Goal: Task Accomplishment & Management: Manage account settings

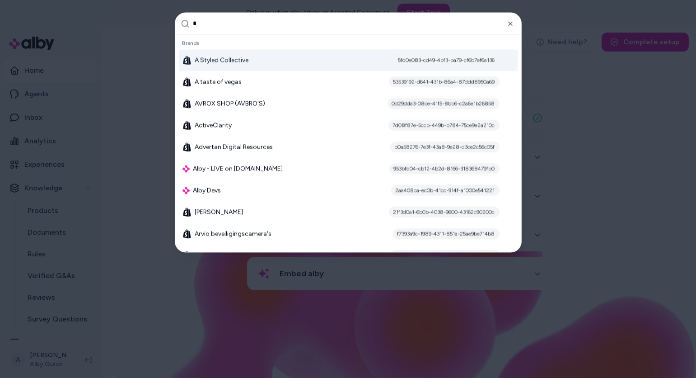
type input "**"
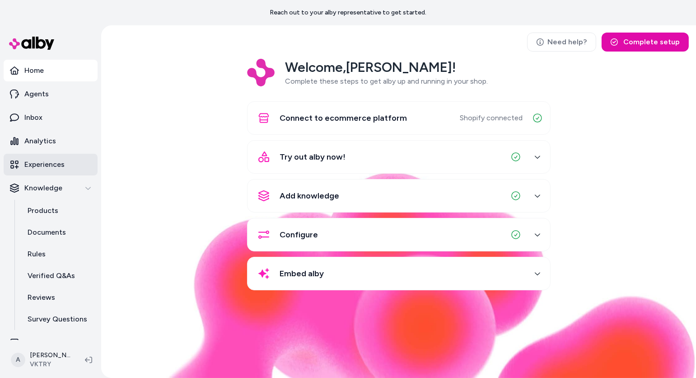
click at [44, 171] on link "Experiences" at bounding box center [51, 165] width 94 height 22
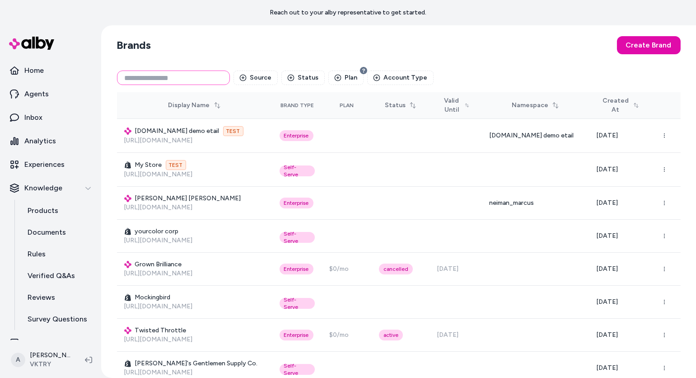
click at [158, 75] on input at bounding box center [173, 77] width 113 height 14
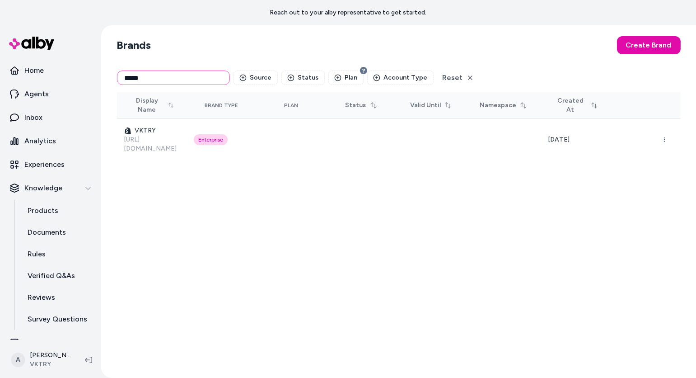
type input "*****"
click at [49, 155] on link "Experiences" at bounding box center [51, 165] width 94 height 22
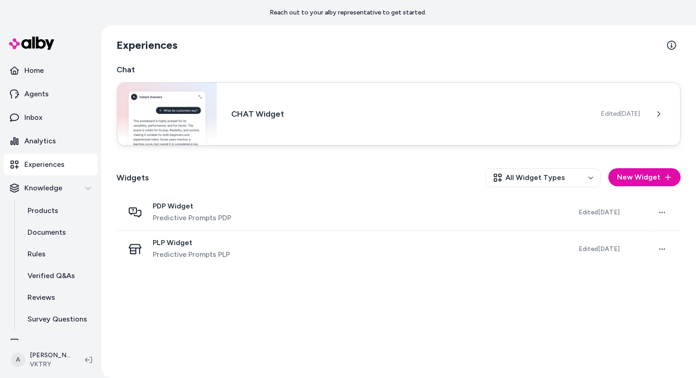
click at [227, 110] on div "CHAT Widget Edited [DATE]" at bounding box center [399, 113] width 564 height 63
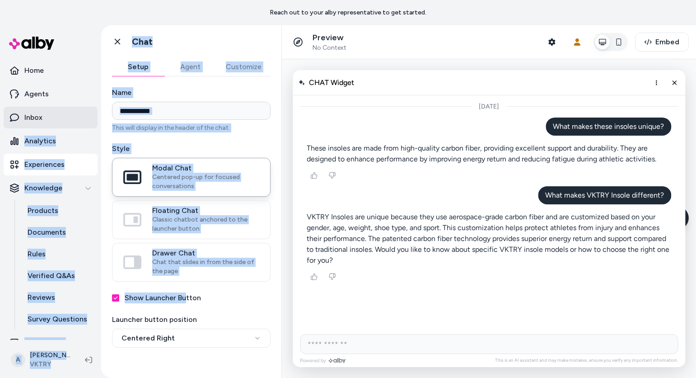
drag, startPoint x: 184, startPoint y: 295, endPoint x: 38, endPoint y: 109, distance: 236.4
click at [38, 109] on section "**********" at bounding box center [348, 201] width 696 height 352
click at [38, 109] on link "Inbox" at bounding box center [51, 118] width 94 height 22
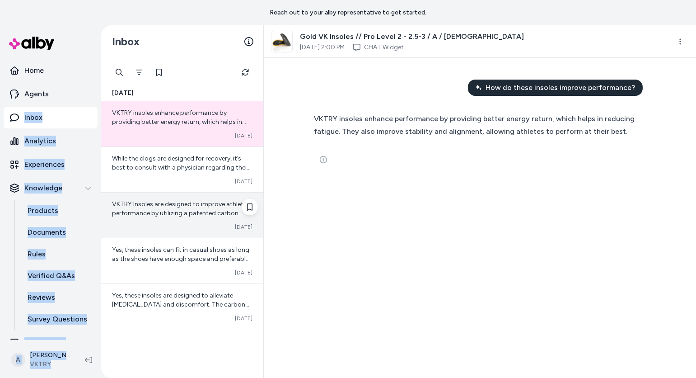
click at [176, 220] on div "VKTRY Insoles are designed to improve athletic performance by utilizing a paten…" at bounding box center [182, 214] width 162 height 45
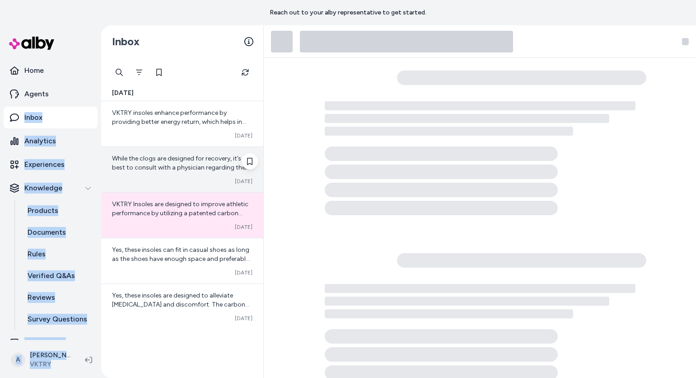
click at [185, 182] on div "Converted [DATE]" at bounding box center [182, 180] width 140 height 7
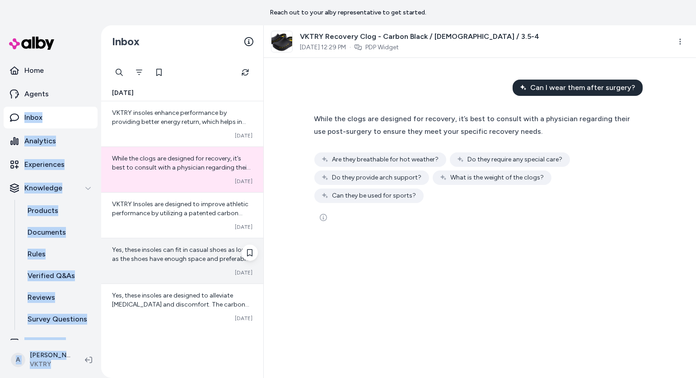
click at [189, 248] on span "Yes, these insoles can fit in casual shoes as long as the shoes have enough spa…" at bounding box center [181, 263] width 138 height 35
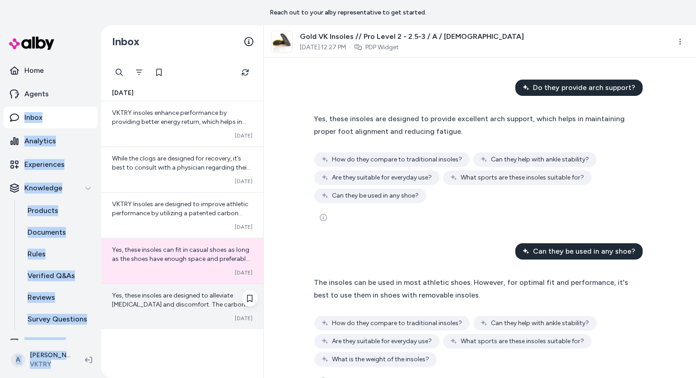
click at [189, 285] on div "Yes, these insoles are designed to alleviate [MEDICAL_DATA] and discomfort. The…" at bounding box center [182, 306] width 162 height 45
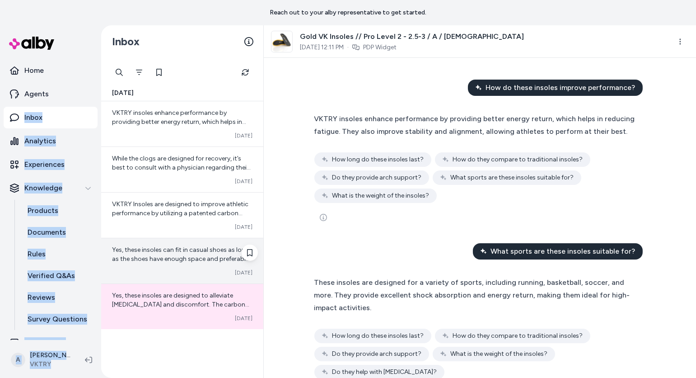
click at [183, 242] on div "Yes, these insoles can fit in casual shoes as long as the shoes have enough spa…" at bounding box center [182, 260] width 162 height 45
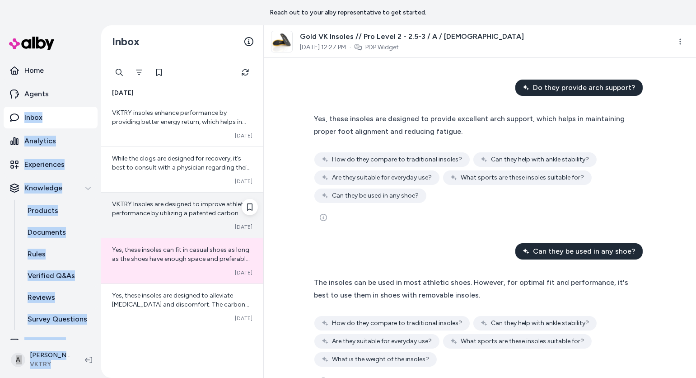
click at [192, 205] on span "VKTRY Insoles are designed to improve athletic performance by utilizing a paten…" at bounding box center [181, 235] width 139 height 71
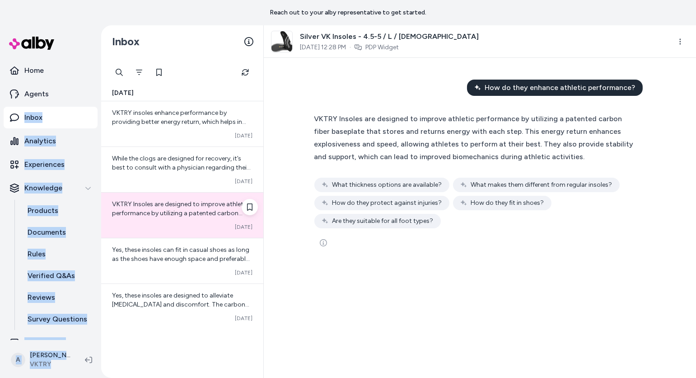
click at [185, 214] on span "VKTRY Insoles are designed to improve athletic performance by utilizing a paten…" at bounding box center [181, 235] width 139 height 71
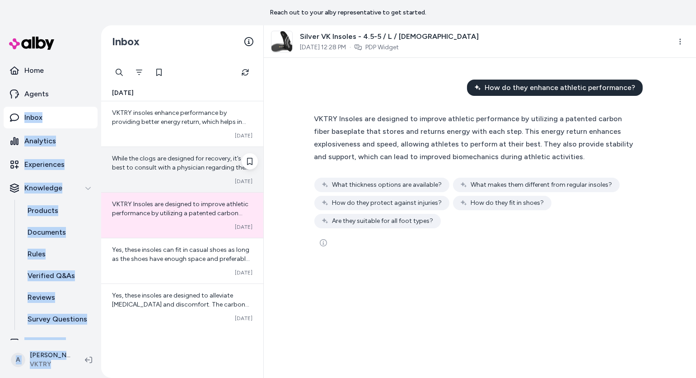
click at [205, 158] on span "While the clogs are designed for recovery, it’s best to consult with a physicia…" at bounding box center [181, 171] width 139 height 35
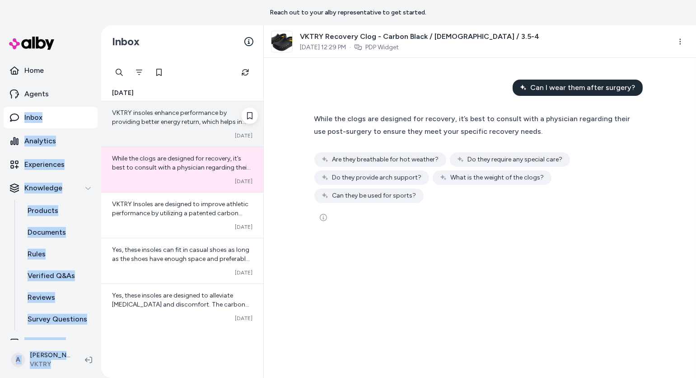
click at [210, 140] on div "VKTRY insoles enhance performance by providing better energy return, which help…" at bounding box center [182, 123] width 162 height 45
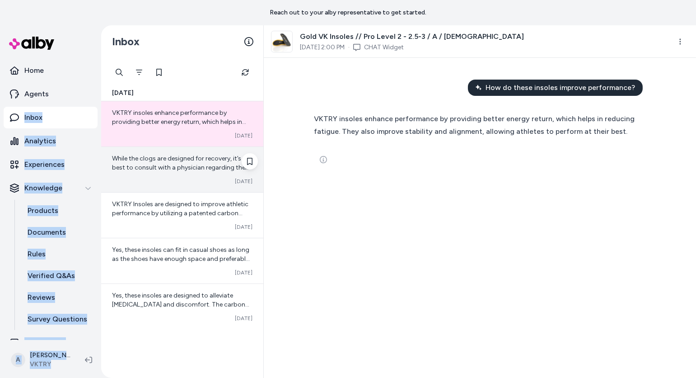
click at [207, 186] on div "While the clogs are designed for recovery, it’s best to consult with a physicia…" at bounding box center [182, 169] width 162 height 45
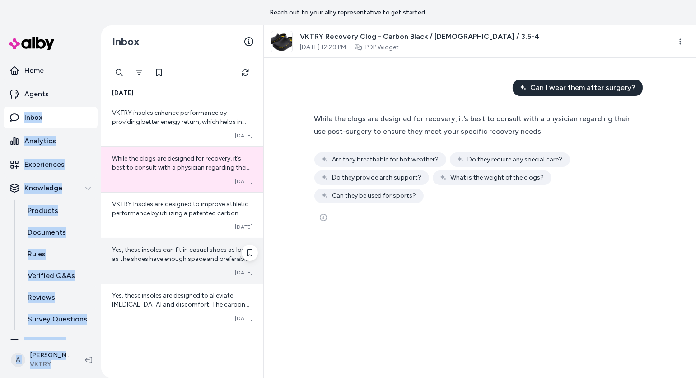
click at [203, 239] on div "Yes, these insoles can fit in casual shoes as long as the shoes have enough spa…" at bounding box center [182, 260] width 162 height 45
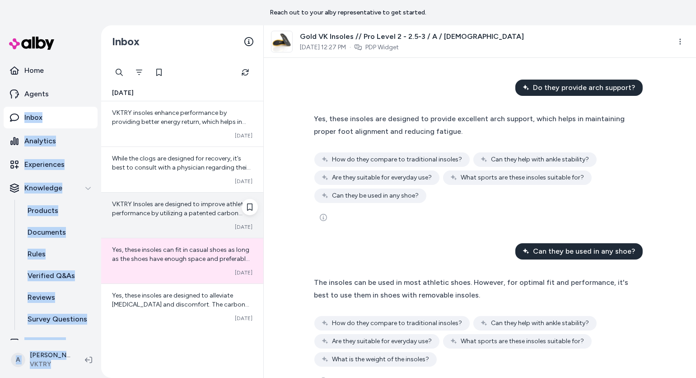
click at [207, 218] on div "VKTRY Insoles are designed to improve athletic performance by utilizing a paten…" at bounding box center [182, 214] width 162 height 45
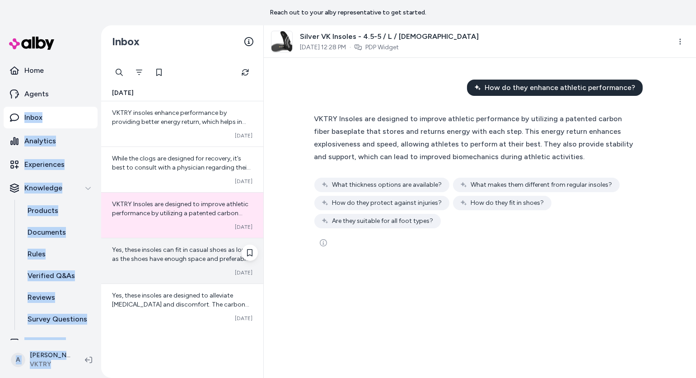
click at [202, 279] on div "Yes, these insoles can fit in casual shoes as long as the shoes have enough spa…" at bounding box center [182, 260] width 162 height 45
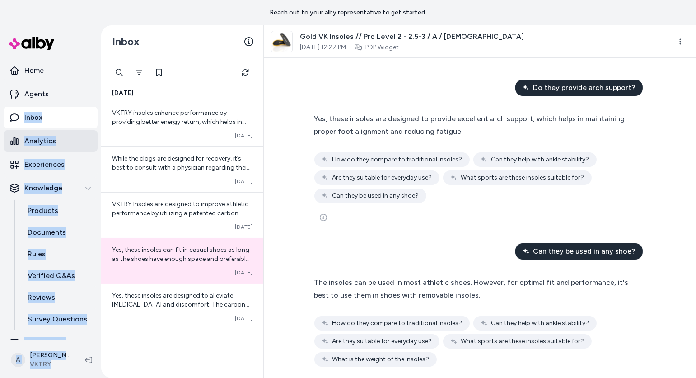
click at [42, 144] on p "Analytics" at bounding box center [40, 140] width 32 height 11
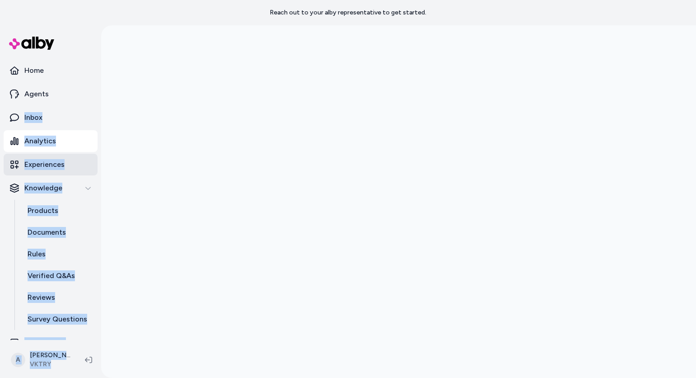
click at [41, 161] on p "Experiences" at bounding box center [44, 164] width 40 height 11
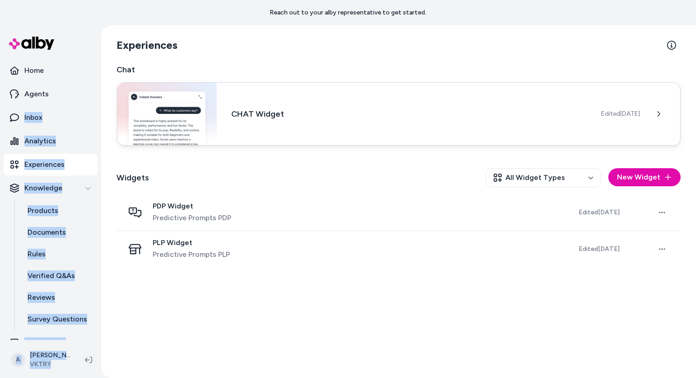
click at [164, 115] on img at bounding box center [167, 114] width 100 height 62
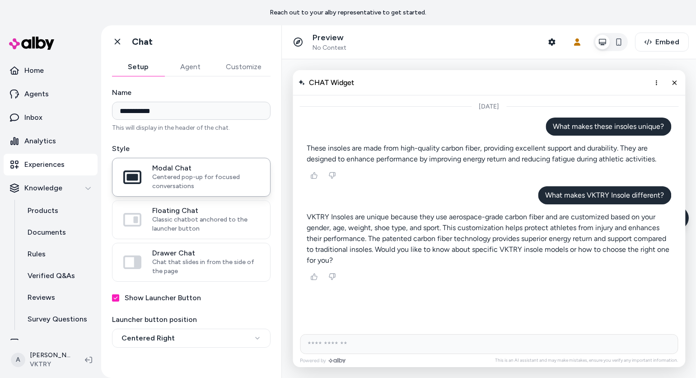
click at [172, 295] on label "Show Launcher Button" at bounding box center [163, 297] width 76 height 11
click at [119, 295] on button "Show Launcher Button" at bounding box center [115, 297] width 7 height 7
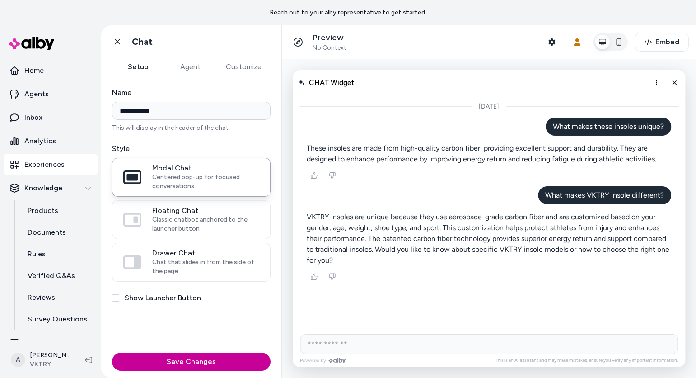
click at [177, 363] on button "Save Changes" at bounding box center [191, 361] width 158 height 18
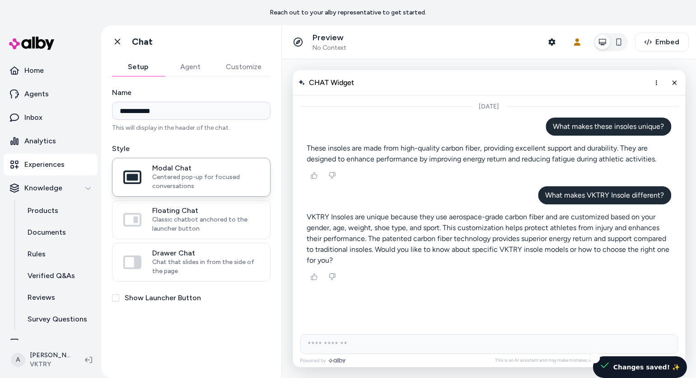
click at [674, 72] on div "CHAT Widget" at bounding box center [488, 82] width 392 height 25
click at [674, 76] on button "Close chat" at bounding box center [673, 82] width 15 height 15
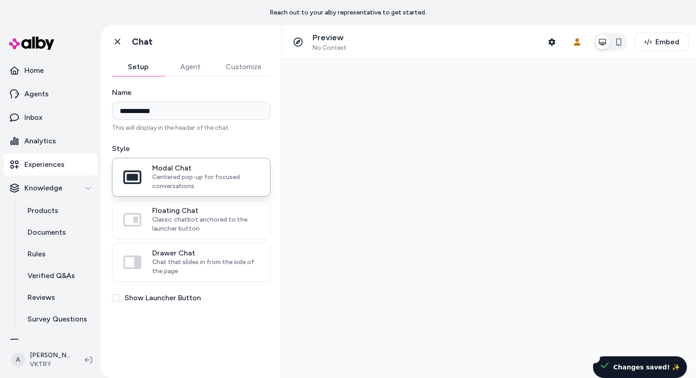
click at [356, 192] on div at bounding box center [488, 218] width 414 height 318
click at [53, 72] on link "Home" at bounding box center [51, 71] width 94 height 22
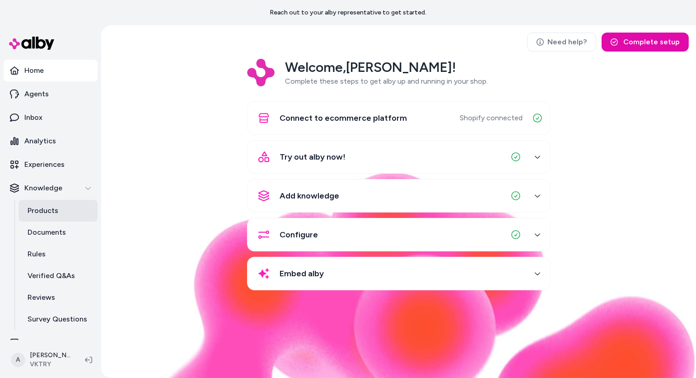
click at [45, 208] on p "Products" at bounding box center [43, 210] width 31 height 11
